Goal: Check status

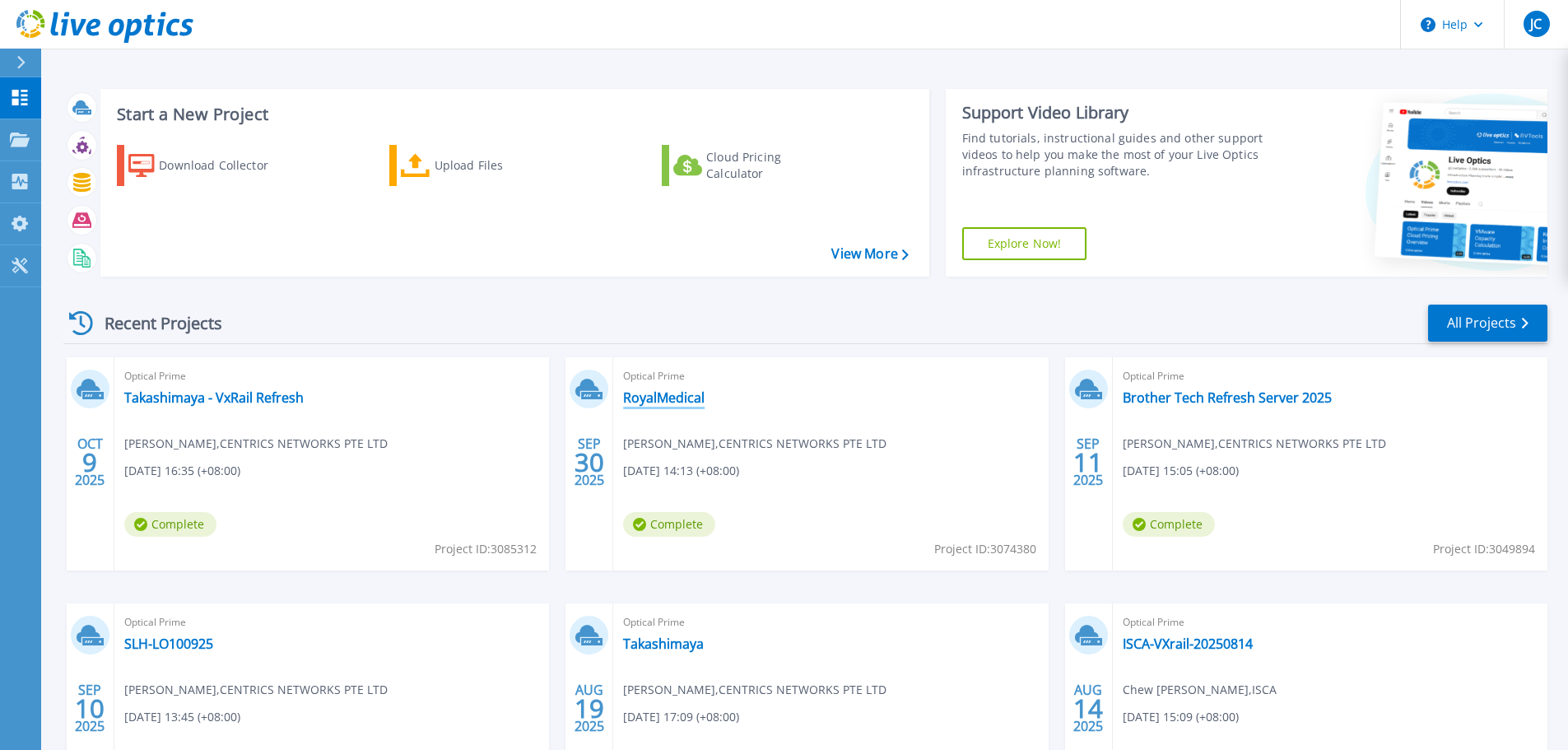
click at [658, 402] on link "RoyalMedical" at bounding box center [664, 397] width 81 height 16
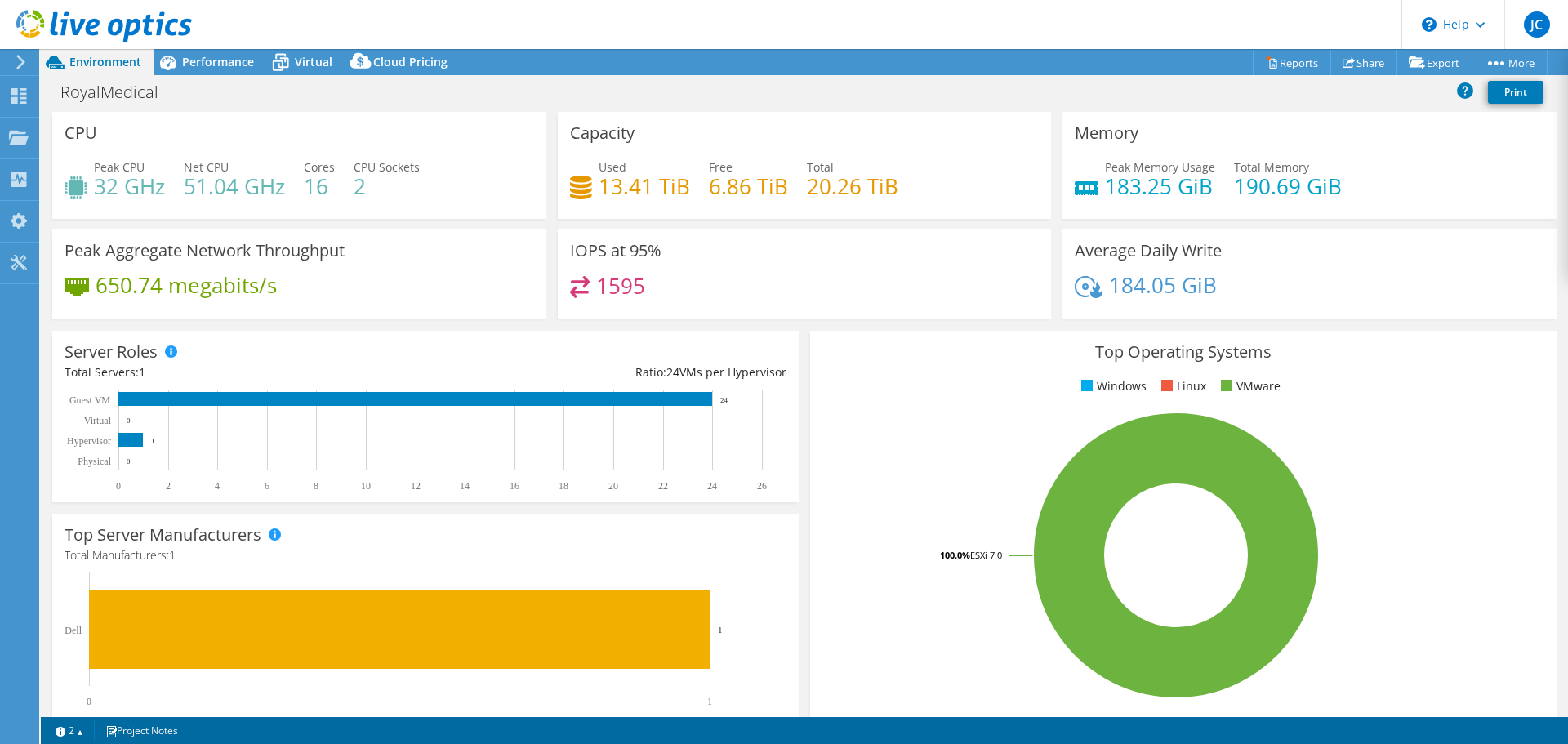
select select "USD"
click at [205, 68] on span "Performance" at bounding box center [217, 62] width 72 height 16
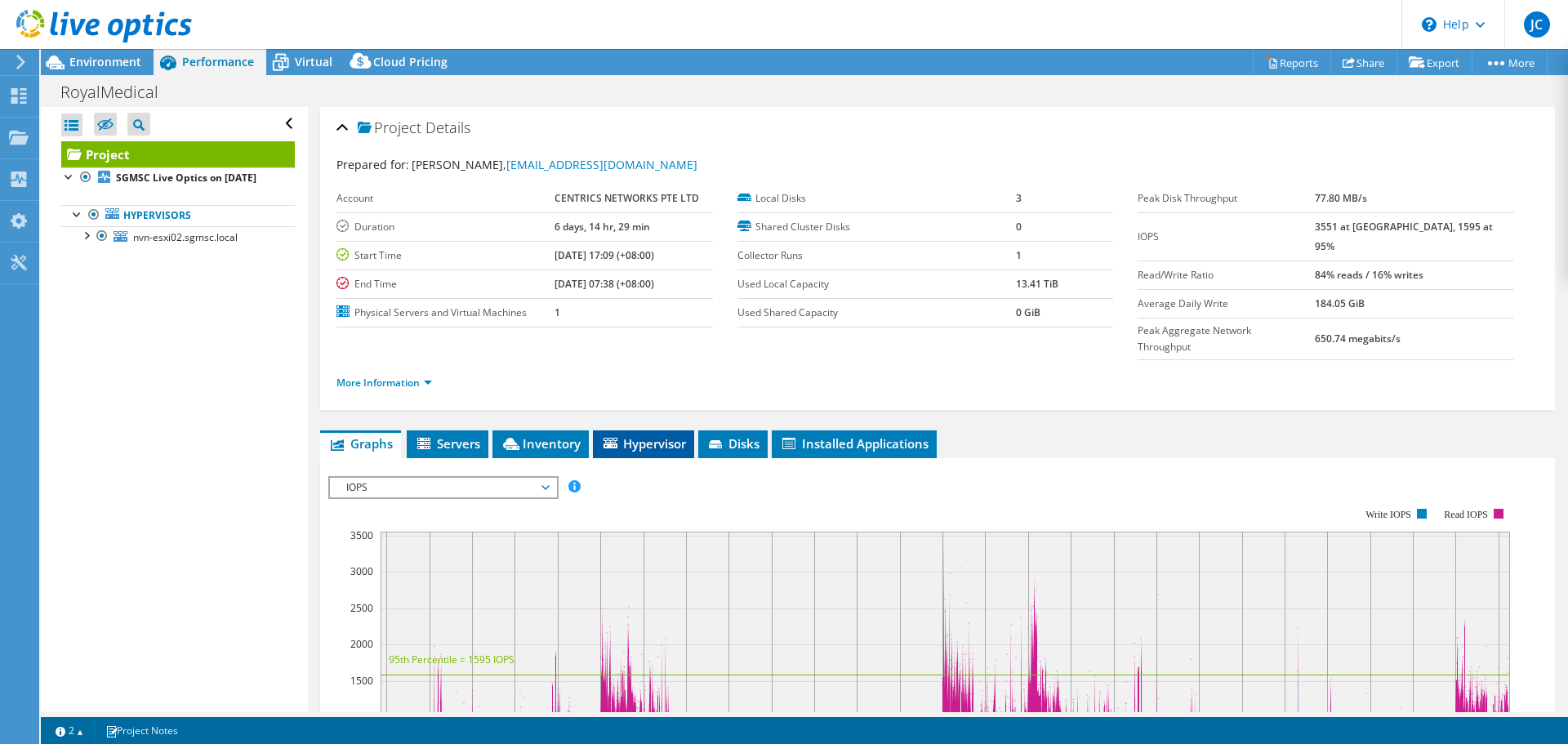
click at [666, 435] on span "Hypervisor" at bounding box center [643, 442] width 85 height 16
